Goal: Transaction & Acquisition: Purchase product/service

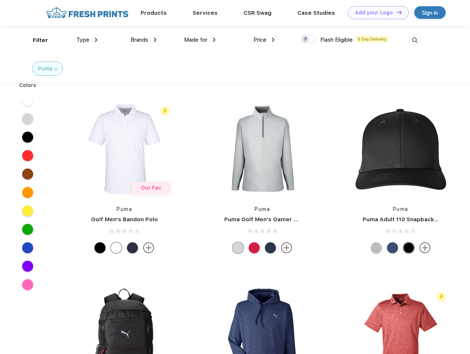
click at [375, 13] on link "Add your Logo Design Tool" at bounding box center [378, 12] width 61 height 13
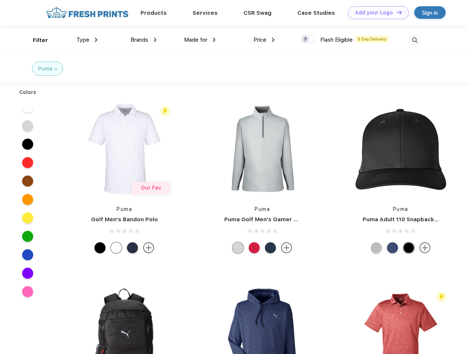
click at [0, 0] on div "Design Tool" at bounding box center [0, 0] width 0 height 0
click at [396, 12] on link "Add your Logo Design Tool" at bounding box center [378, 12] width 61 height 13
click at [35, 40] on div "Filter" at bounding box center [40, 40] width 15 height 8
click at [87, 40] on span "Type" at bounding box center [82, 40] width 13 height 7
click at [143, 40] on span "Brands" at bounding box center [140, 40] width 18 height 7
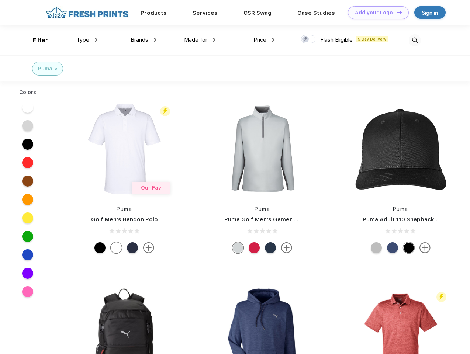
click at [200, 40] on span "Made for" at bounding box center [195, 40] width 23 height 7
click at [264, 40] on span "Price" at bounding box center [259, 40] width 13 height 7
click at [308, 39] on div at bounding box center [308, 39] width 14 height 8
click at [306, 39] on input "checkbox" at bounding box center [303, 37] width 5 height 5
click at [415, 40] on img at bounding box center [415, 40] width 12 height 12
